Goal: Check status

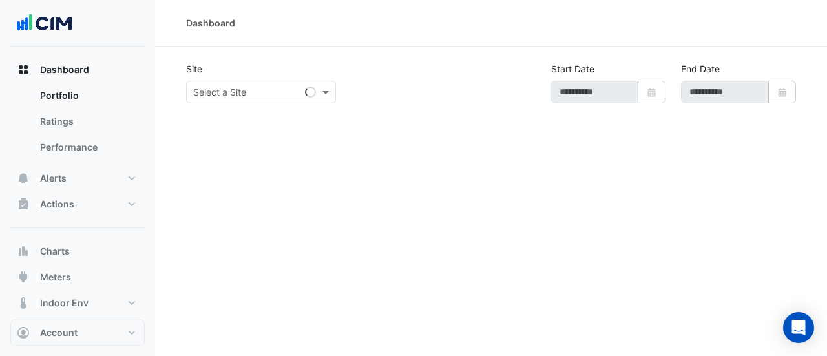
type input "**********"
select select "**"
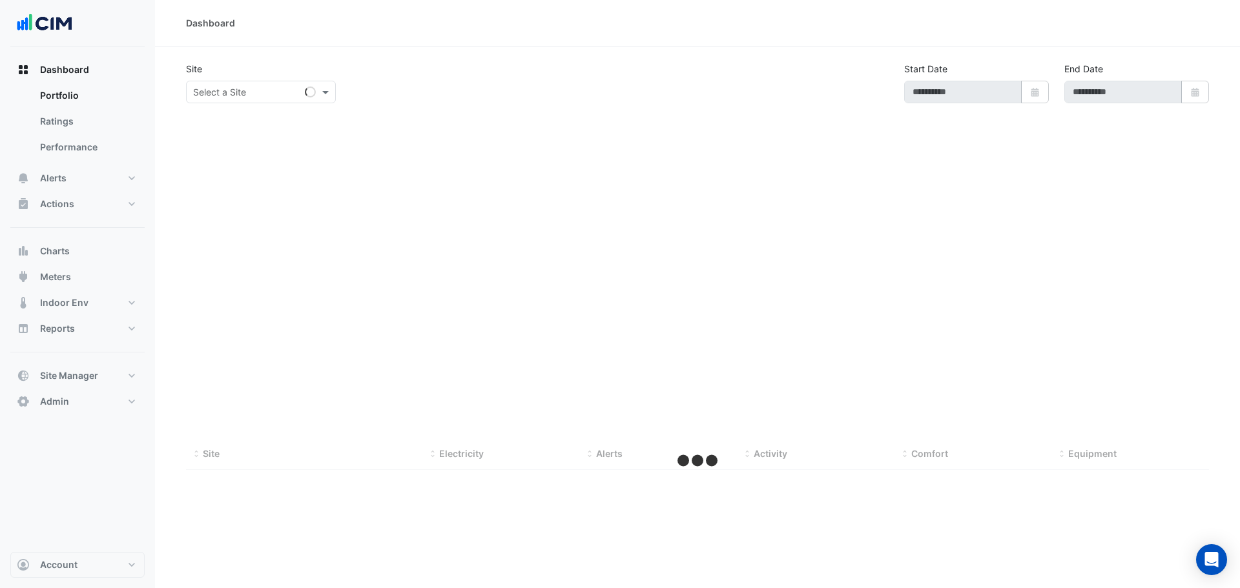
type input "**********"
select select "**"
